Goal: Task Accomplishment & Management: Manage account settings

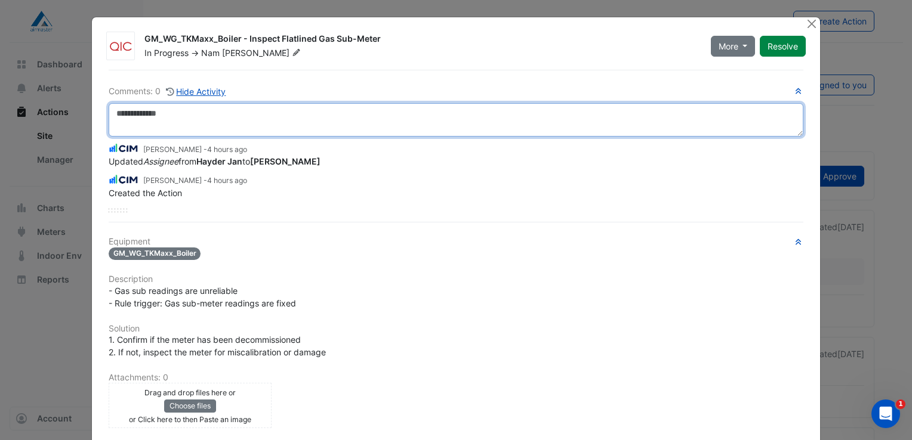
click at [140, 112] on textarea at bounding box center [456, 119] width 694 height 33
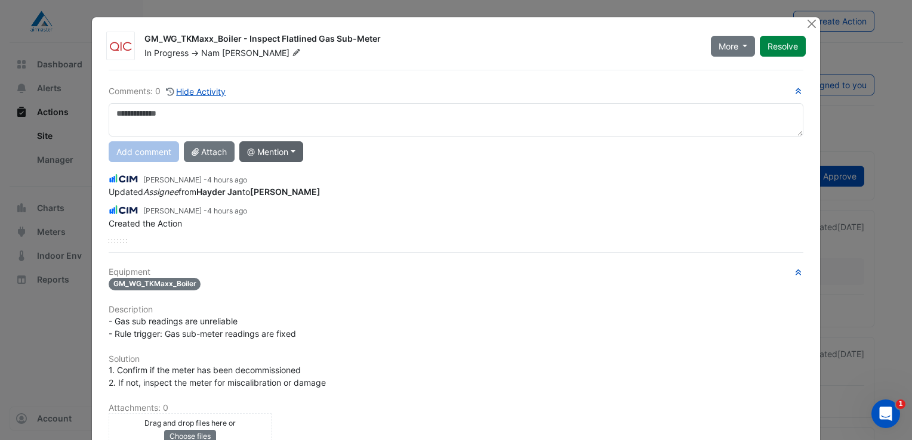
click at [293, 152] on button "@ Mention" at bounding box center [271, 151] width 64 height 21
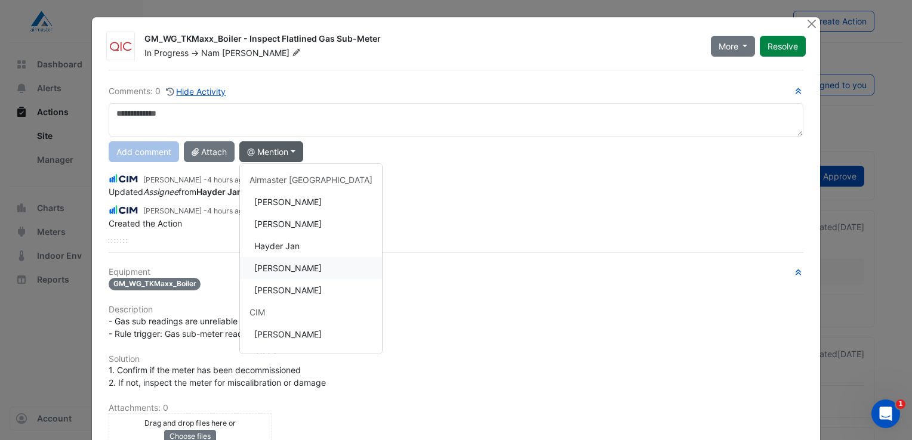
click at [274, 265] on button "[PERSON_NAME]" at bounding box center [311, 268] width 142 height 22
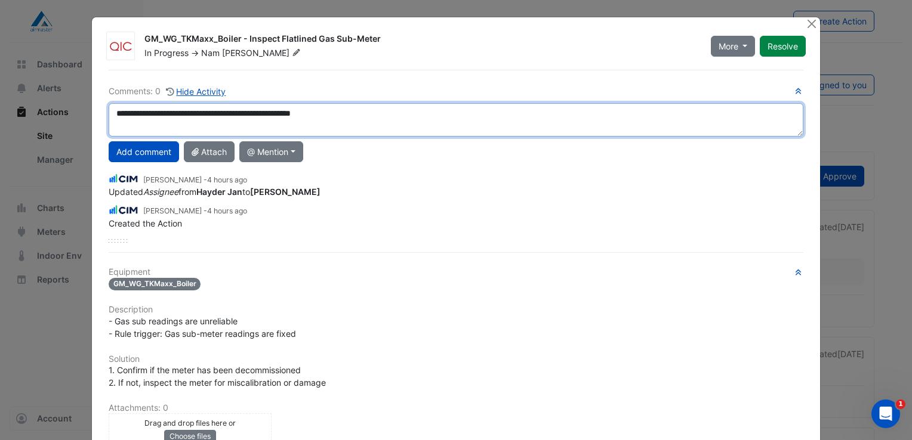
click at [356, 115] on textarea "**********" at bounding box center [456, 119] width 694 height 33
type textarea "**********"
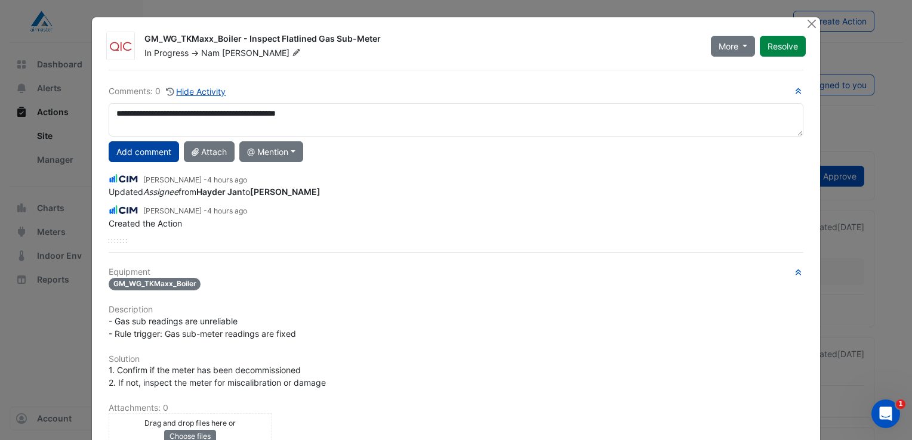
click at [124, 149] on button "Add comment" at bounding box center [144, 151] width 70 height 21
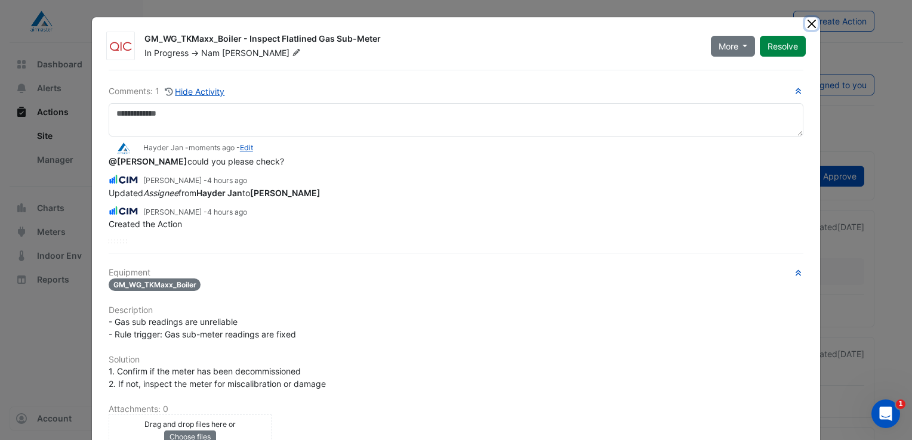
click at [805, 23] on button "Close" at bounding box center [811, 23] width 13 height 13
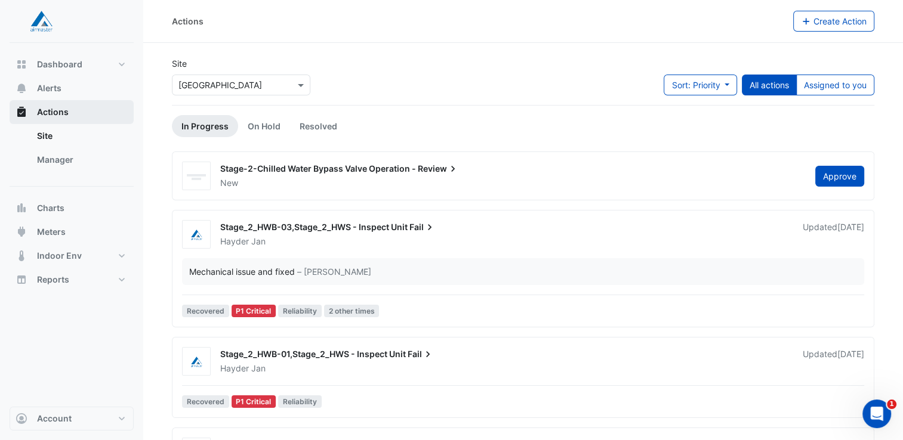
click at [47, 115] on span "Actions" at bounding box center [53, 112] width 32 height 12
click at [315, 177] on div "New" at bounding box center [510, 183] width 583 height 12
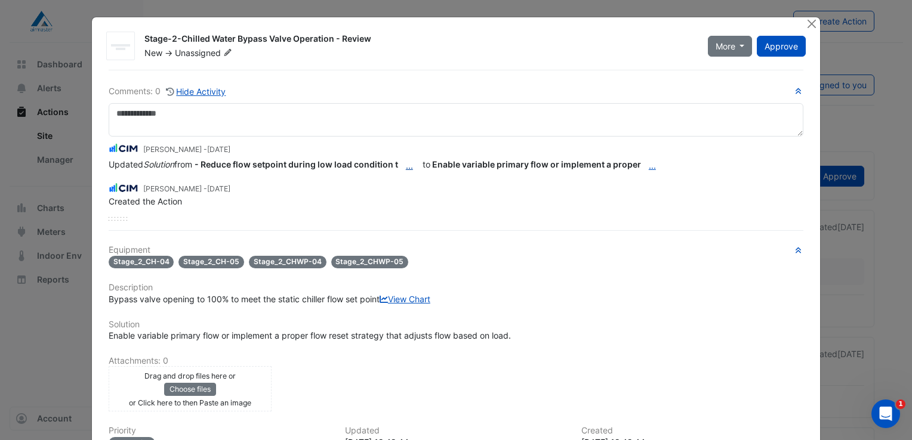
click at [406, 165] on button "..." at bounding box center [409, 165] width 23 height 21
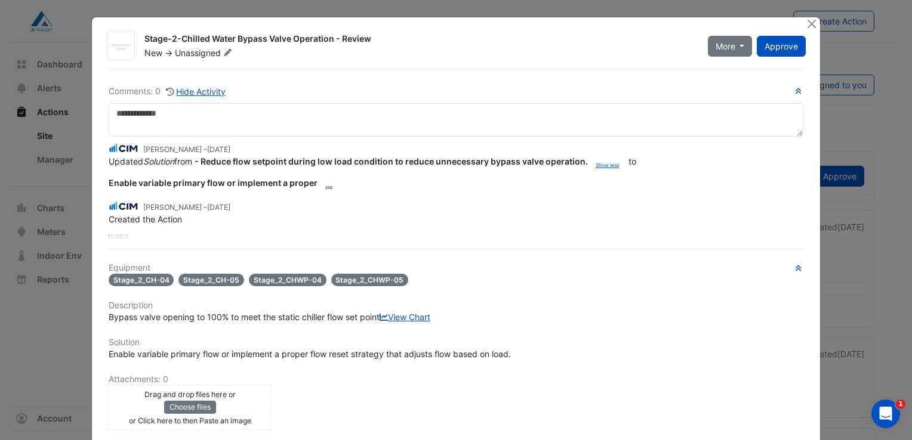
click at [320, 182] on button "..." at bounding box center [328, 184] width 23 height 21
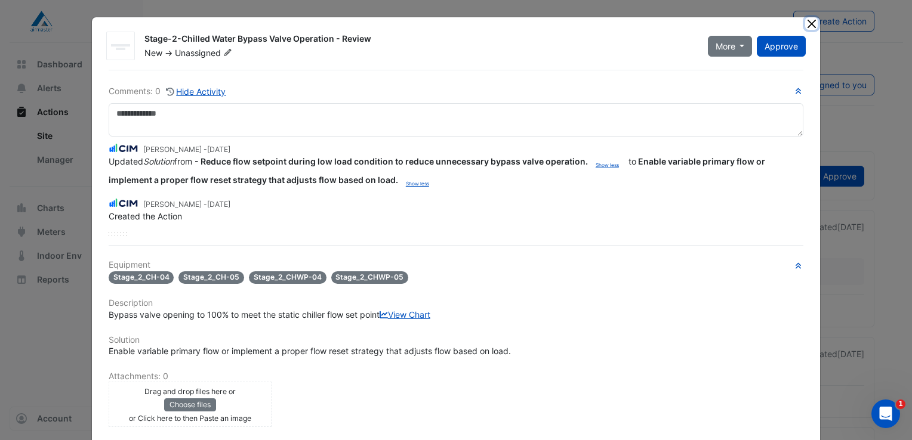
click at [809, 23] on button "Close" at bounding box center [811, 23] width 13 height 13
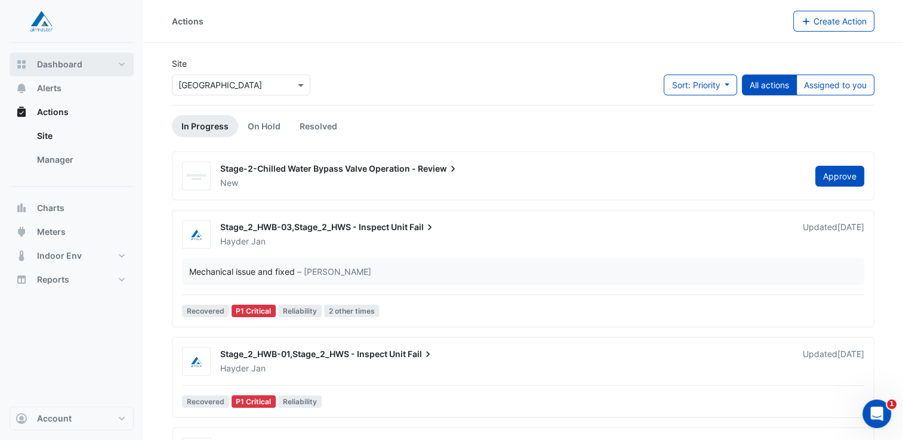
click at [58, 63] on span "Dashboard" at bounding box center [59, 64] width 45 height 12
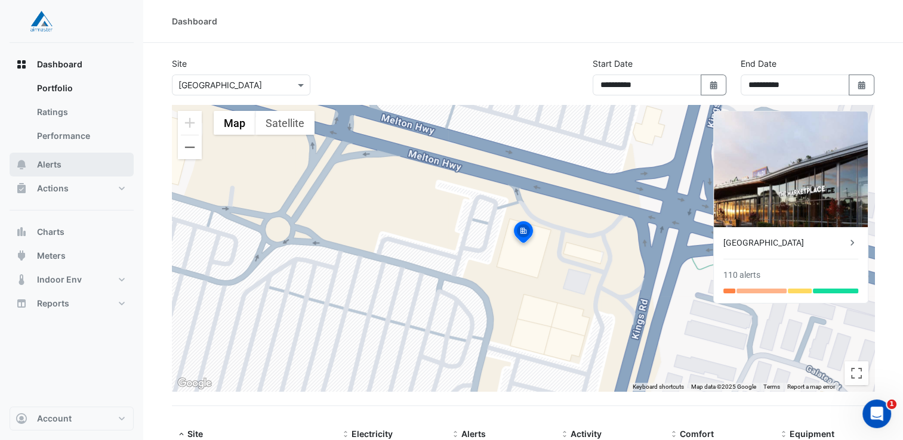
click at [54, 166] on span "Alerts" at bounding box center [49, 165] width 24 height 12
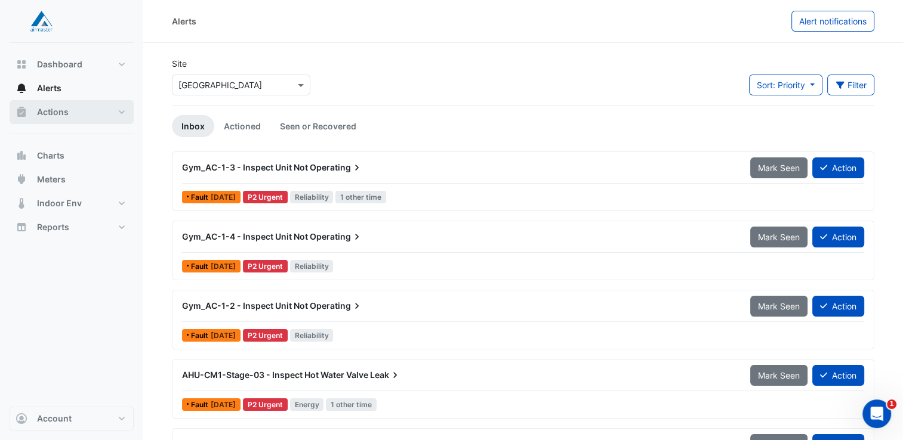
click at [122, 111] on button "Actions" at bounding box center [72, 112] width 124 height 24
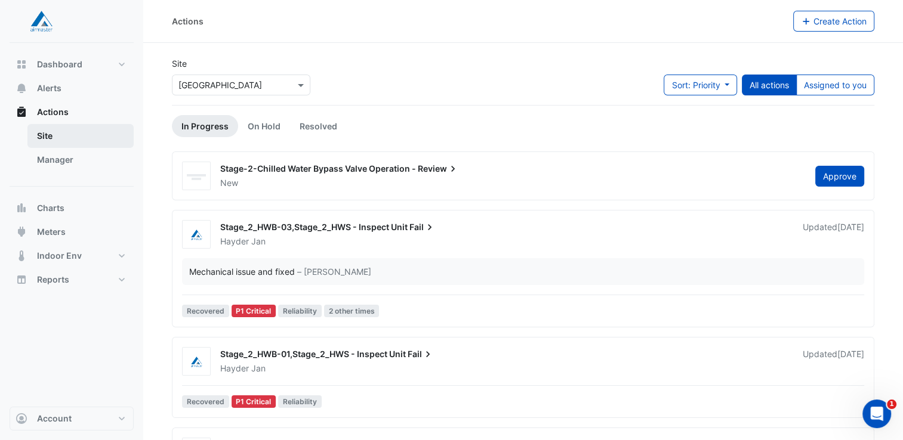
click at [53, 134] on link "Site" at bounding box center [80, 136] width 106 height 24
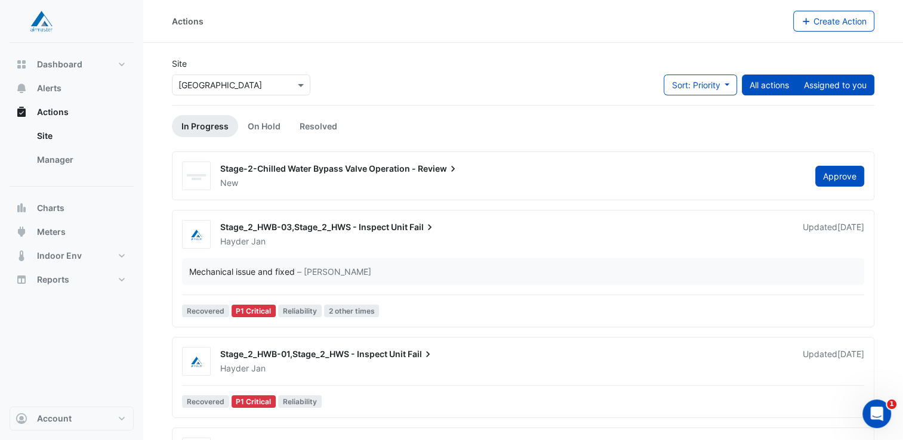
click at [834, 82] on button "Assigned to you" at bounding box center [835, 85] width 78 height 21
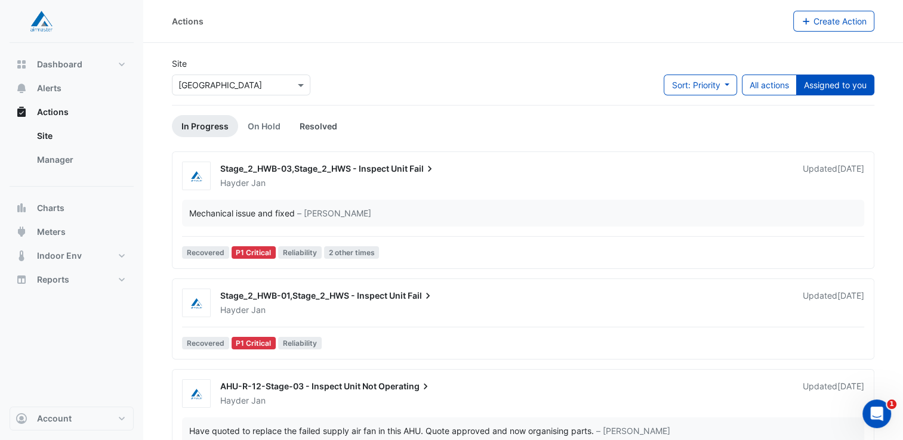
click at [315, 126] on link "Resolved" at bounding box center [318, 126] width 57 height 22
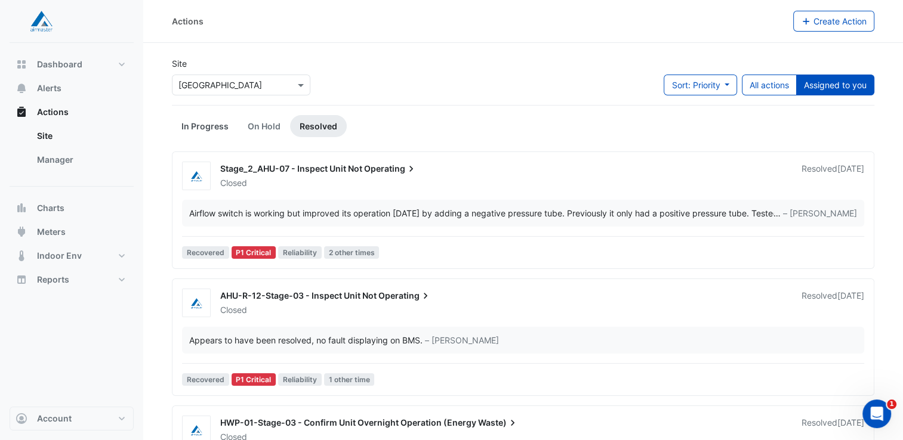
click at [196, 122] on link "In Progress" at bounding box center [205, 126] width 66 height 22
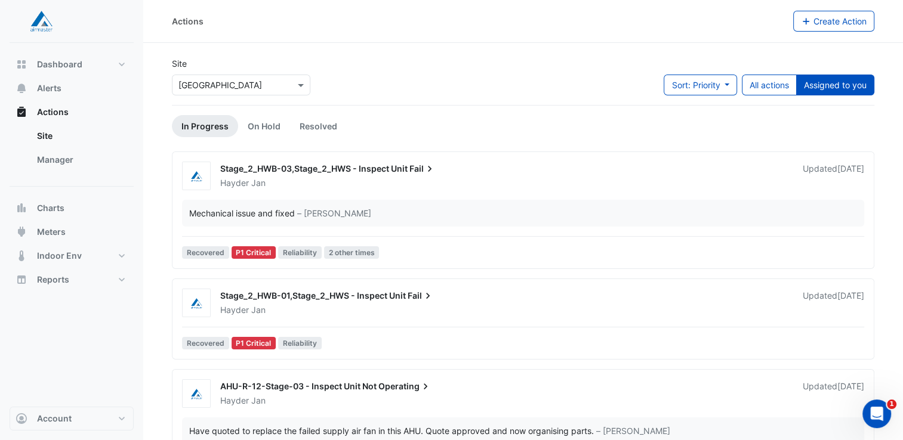
click at [286, 186] on div "Hayder Jan" at bounding box center [504, 183] width 570 height 12
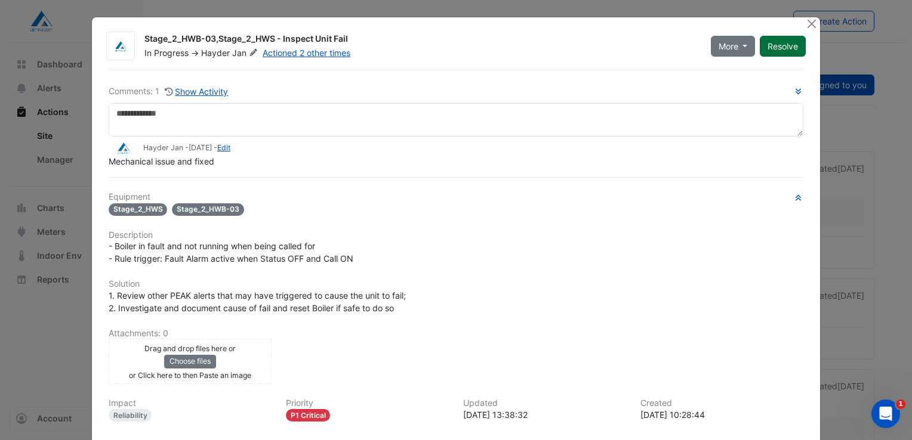
click at [783, 46] on button "Resolve" at bounding box center [783, 46] width 46 height 21
click at [805, 23] on button "Close" at bounding box center [811, 23] width 13 height 13
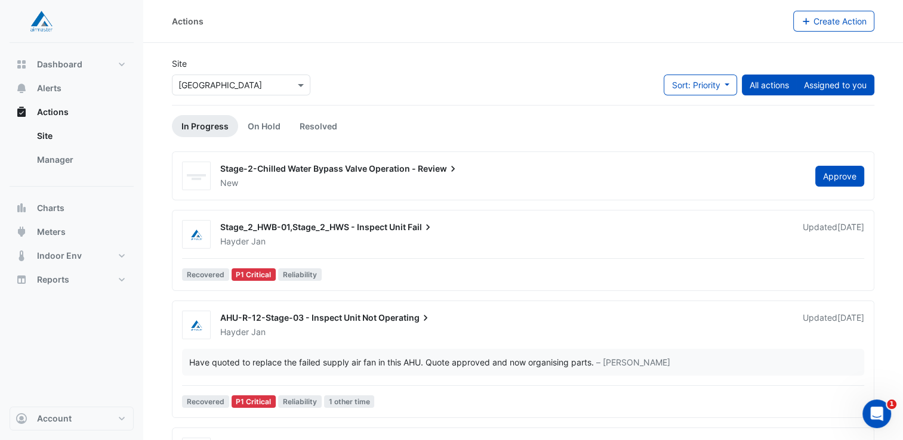
click at [839, 85] on button "Assigned to you" at bounding box center [835, 85] width 78 height 21
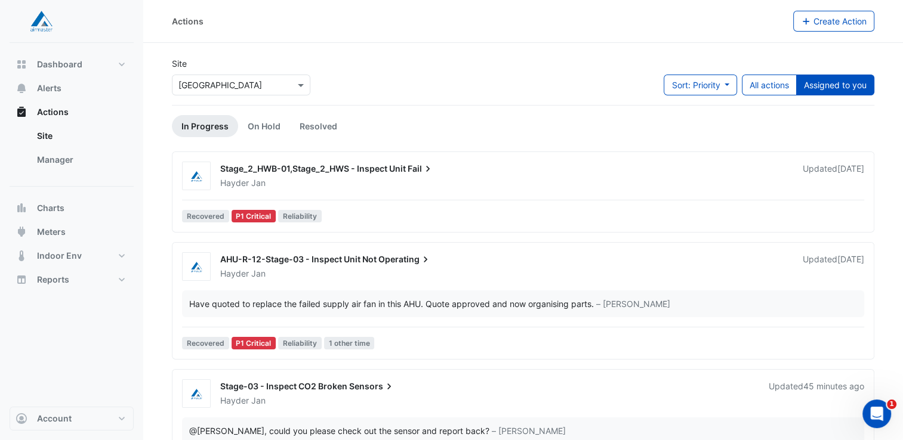
click at [409, 183] on div "Hayder Jan" at bounding box center [504, 183] width 570 height 12
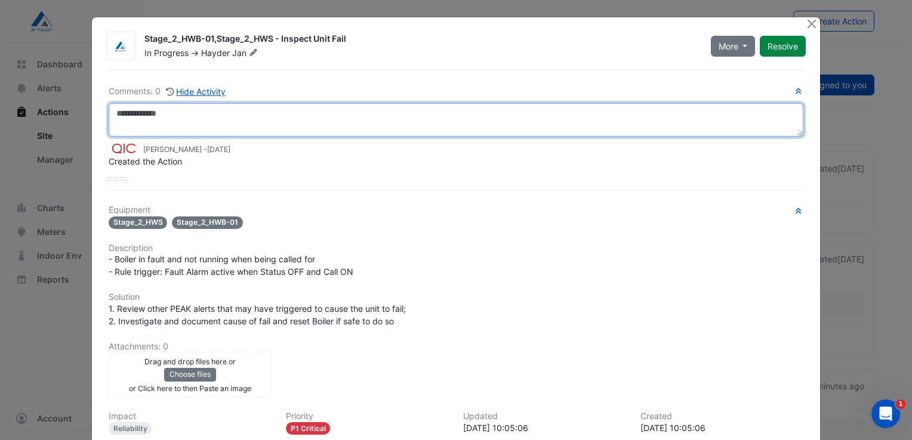
click at [159, 114] on textarea at bounding box center [456, 119] width 694 height 33
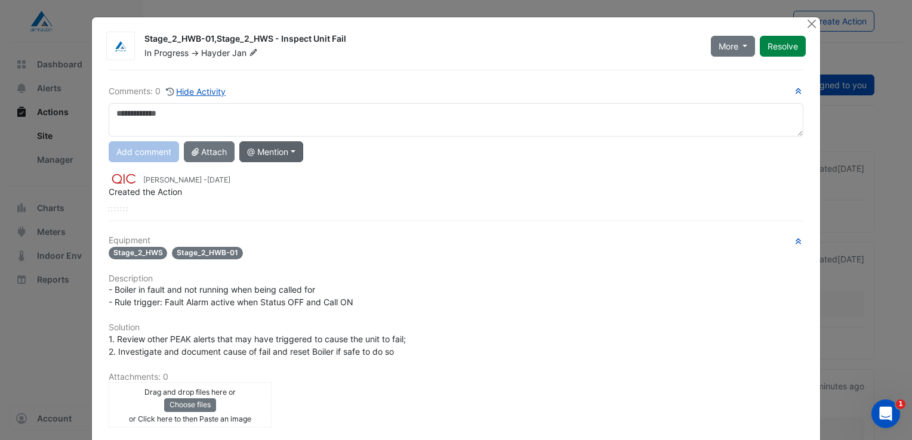
click at [294, 152] on button "@ Mention" at bounding box center [271, 151] width 64 height 21
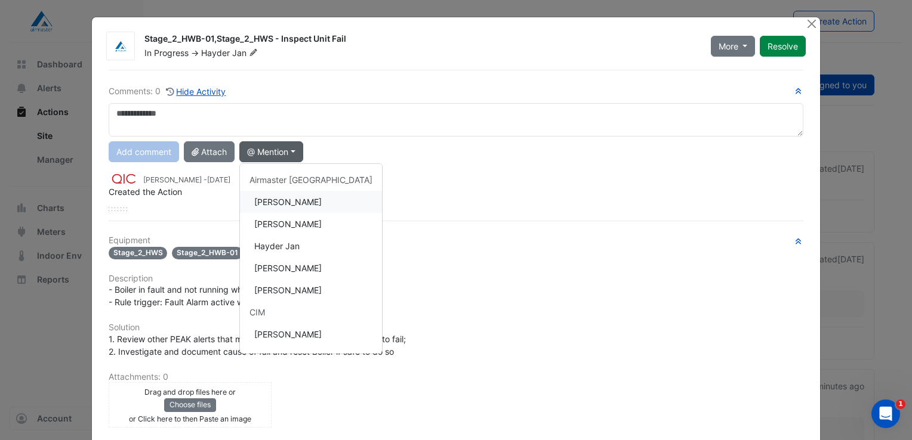
click at [280, 199] on button "[PERSON_NAME]" at bounding box center [311, 202] width 142 height 22
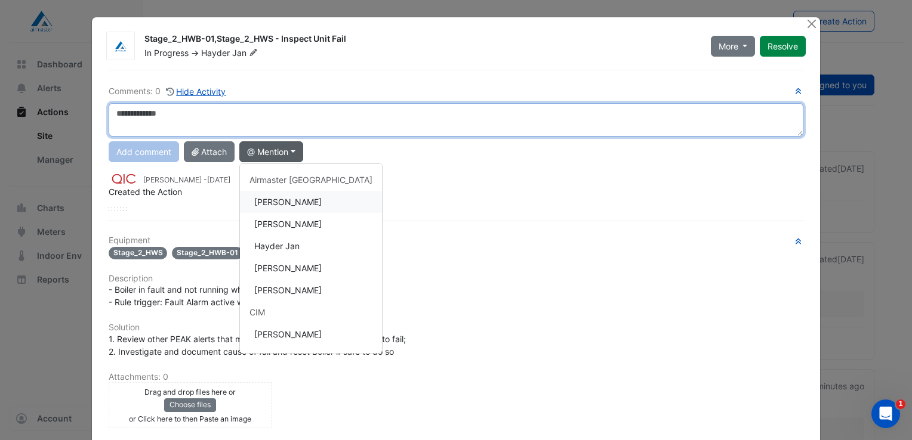
type textarea "**********"
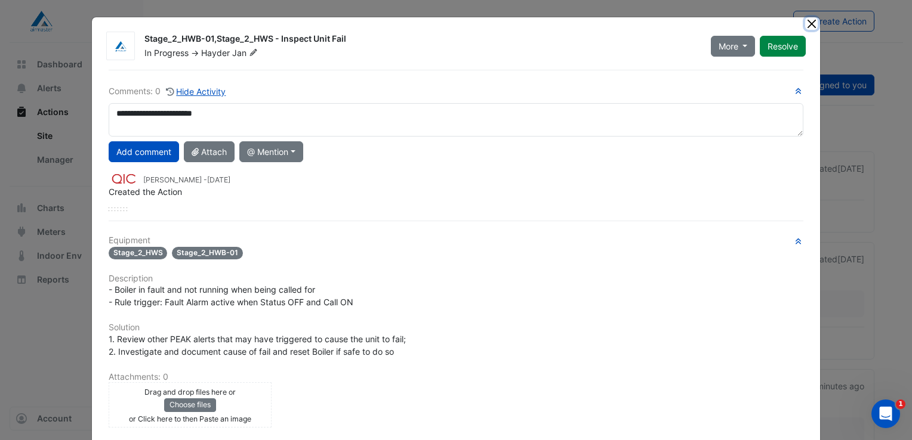
click at [805, 23] on button "Close" at bounding box center [811, 23] width 13 height 13
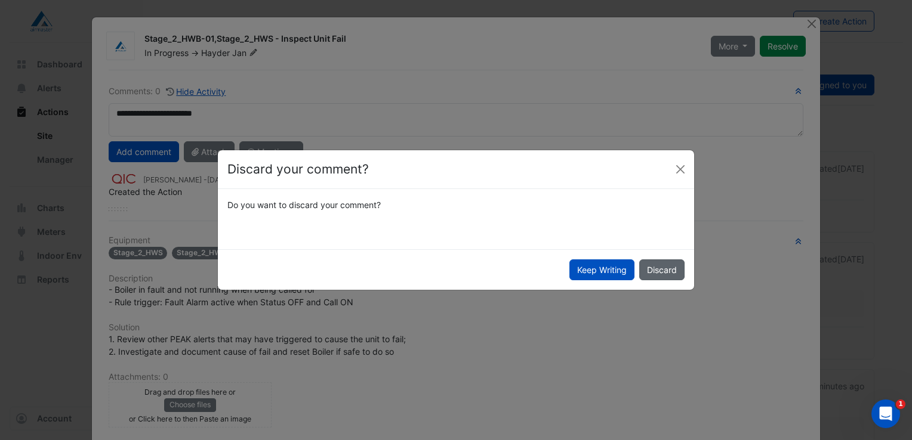
click at [661, 266] on button "Discard" at bounding box center [661, 270] width 45 height 21
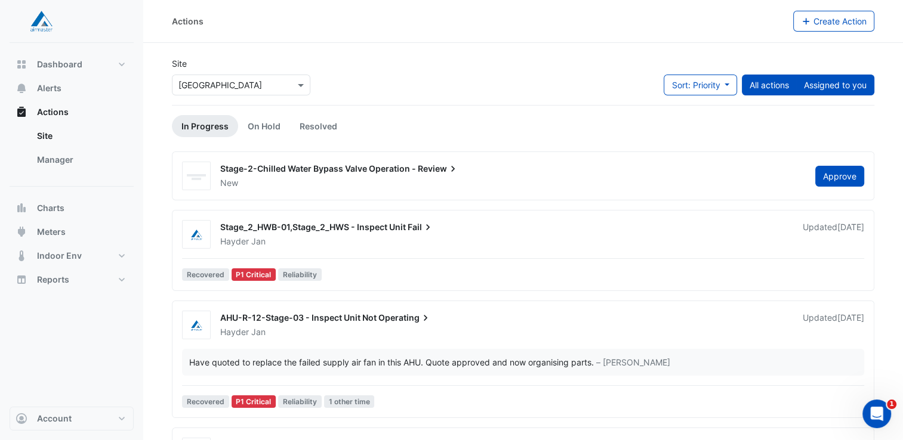
click at [809, 89] on button "Assigned to you" at bounding box center [835, 85] width 78 height 21
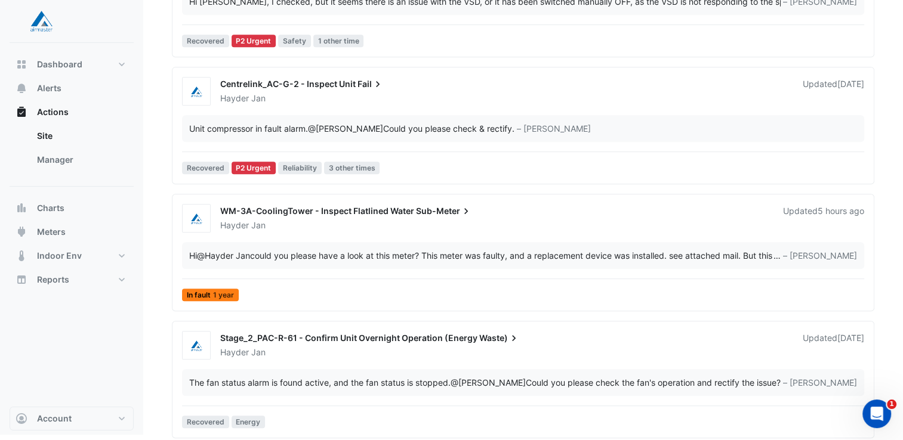
scroll to position [561, 0]
